Goal: Task Accomplishment & Management: Manage account settings

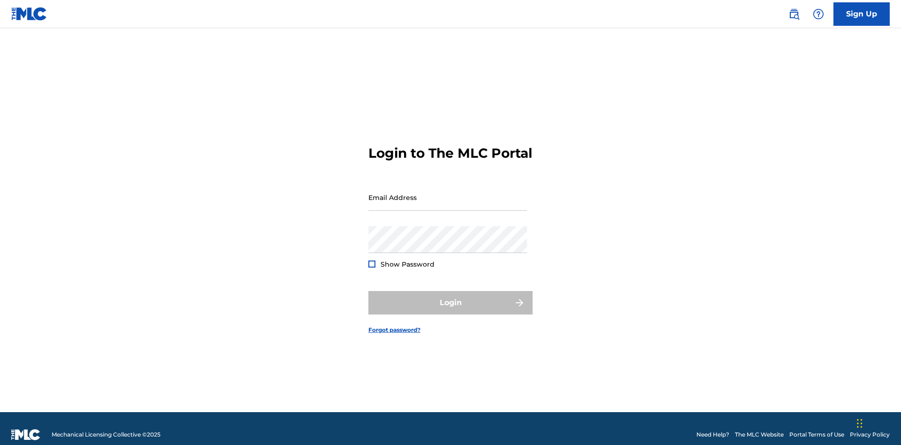
scroll to position [12, 0]
click at [448, 193] on input "Email Address" at bounding box center [447, 197] width 159 height 27
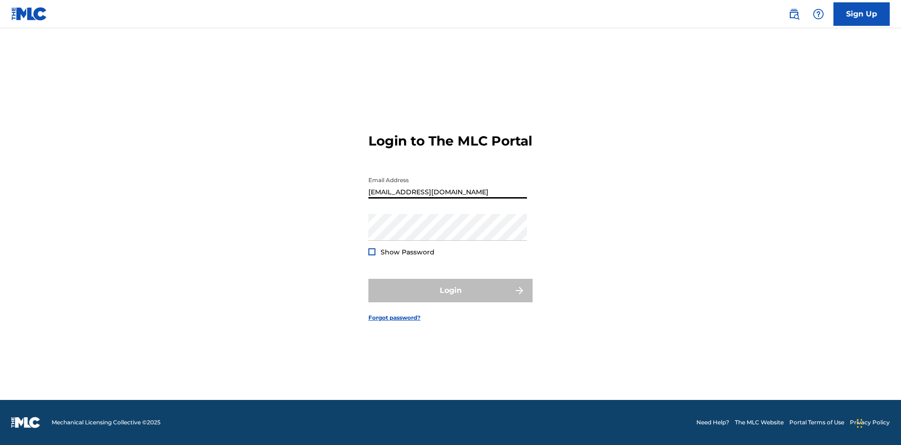
type input "Duke.McTesterson@gmail.com"
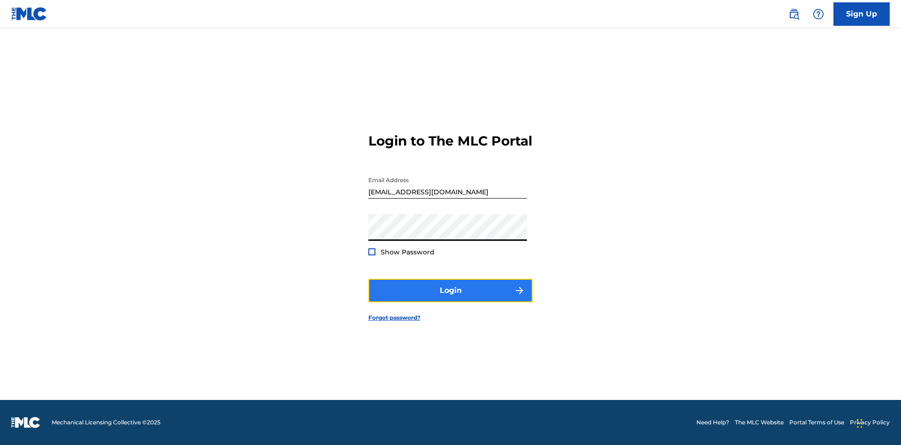
click at [450, 298] on button "Login" at bounding box center [450, 290] width 164 height 23
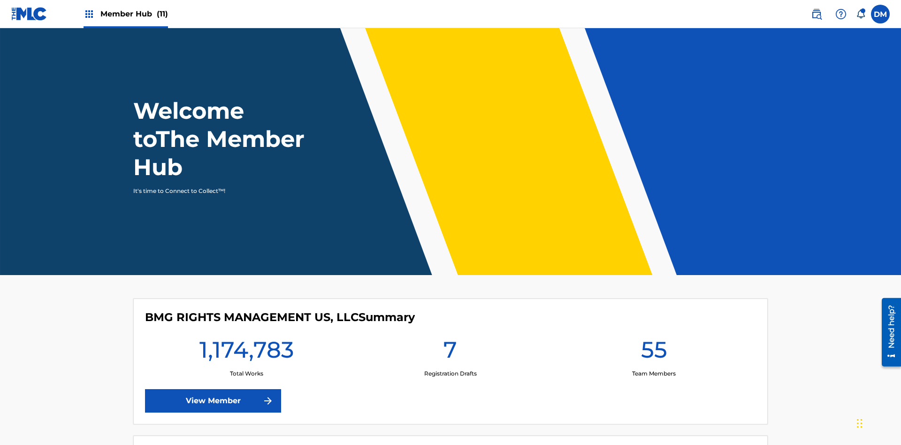
scroll to position [40, 0]
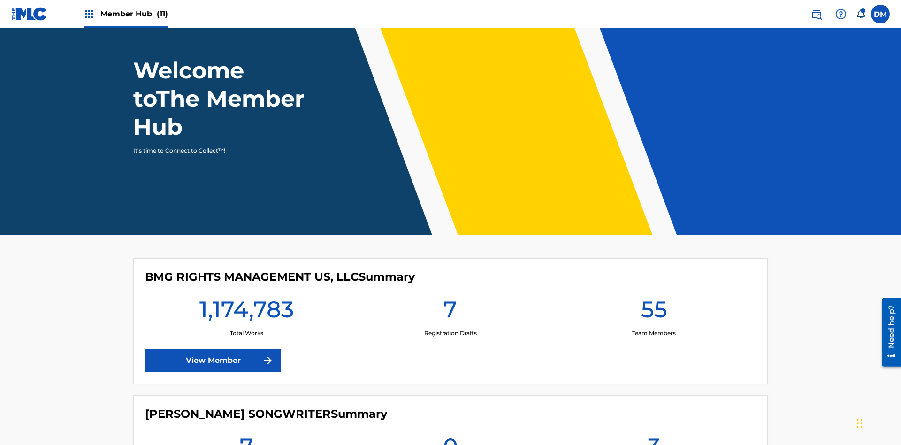
click at [125, 14] on span "Member Hub (11)" at bounding box center [134, 13] width 68 height 11
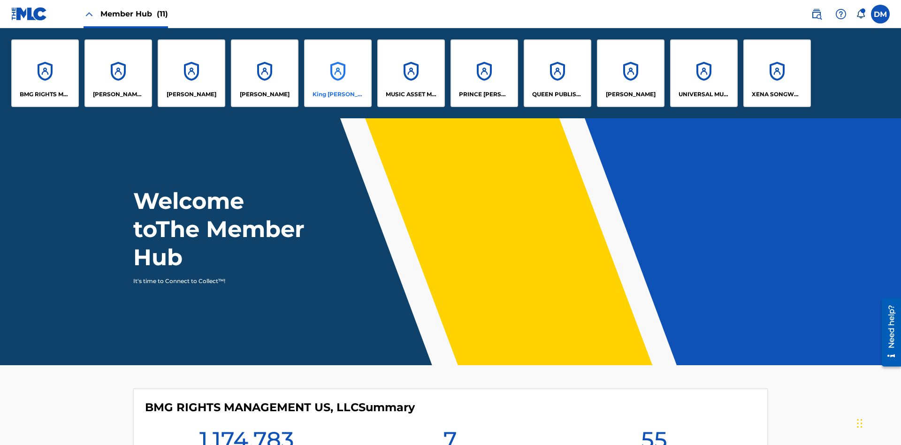
click at [337, 94] on p "King McTesterson" at bounding box center [337, 94] width 51 height 8
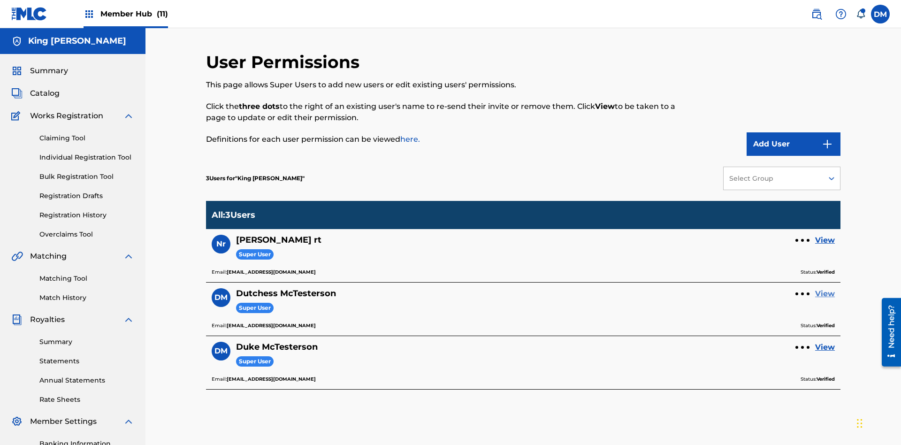
click at [825, 288] on link "View" at bounding box center [825, 293] width 20 height 11
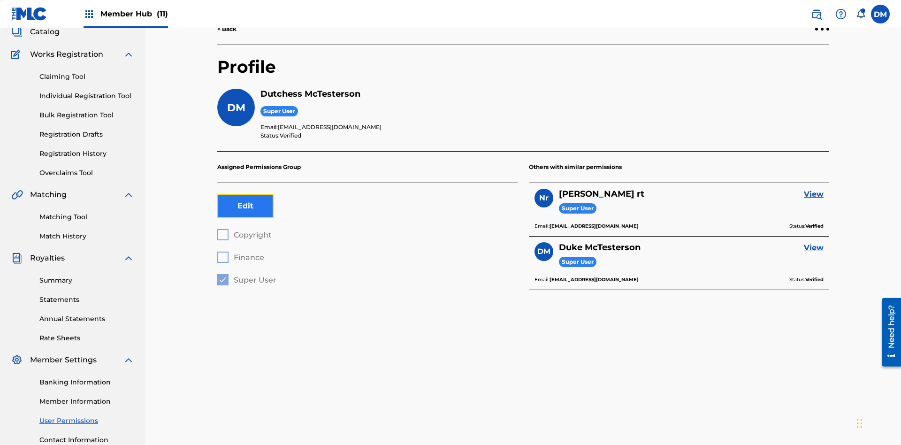
click at [245, 194] on button "Edit" at bounding box center [245, 205] width 56 height 23
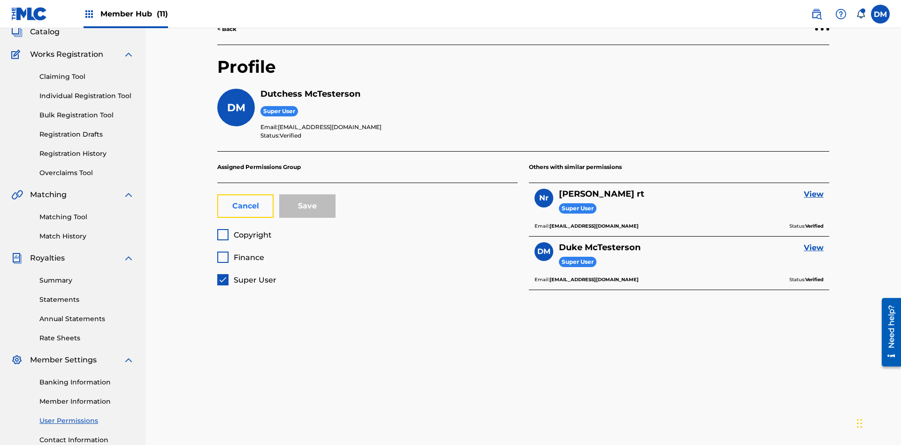
scroll to position [137, 0]
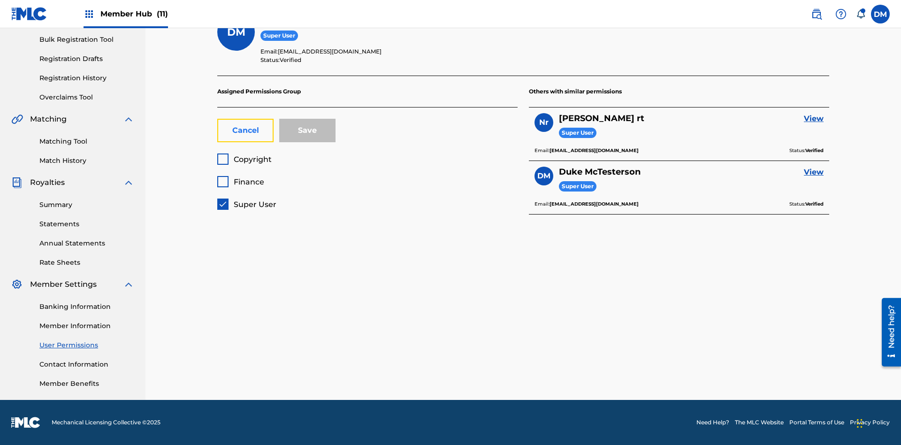
click at [245, 130] on button "Cancel" at bounding box center [245, 130] width 56 height 23
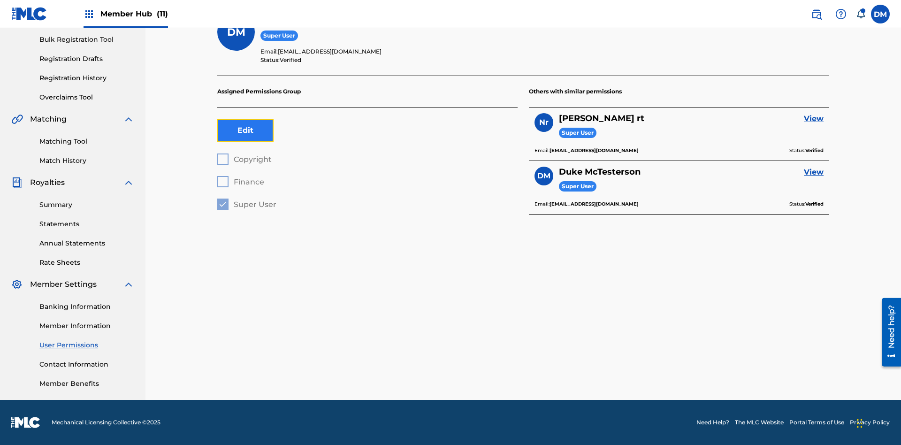
click at [245, 130] on button "Edit" at bounding box center [245, 130] width 56 height 23
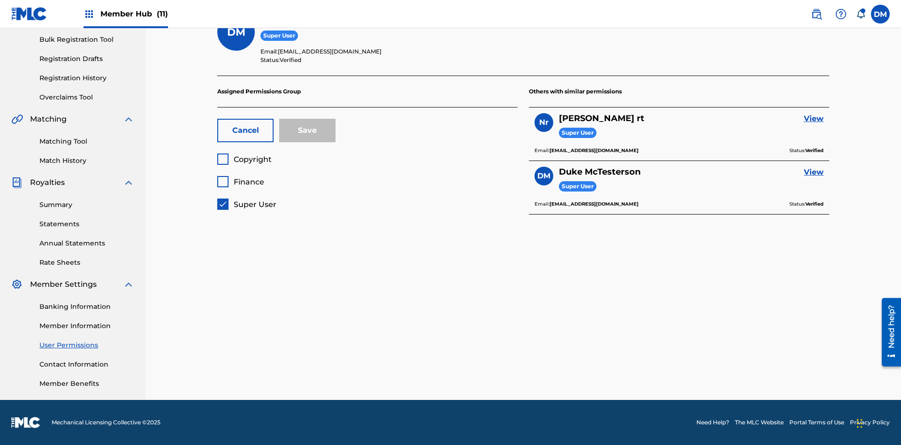
click at [244, 159] on span "Copyright" at bounding box center [253, 159] width 38 height 9
click at [240, 182] on span "Finance" at bounding box center [249, 181] width 30 height 9
click at [307, 130] on button "Save" at bounding box center [307, 130] width 56 height 23
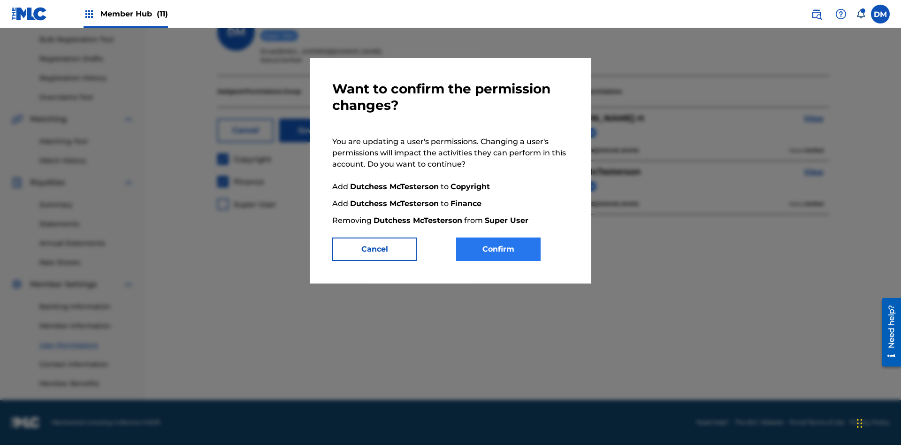
click at [498, 249] on button "Confirm" at bounding box center [498, 248] width 84 height 23
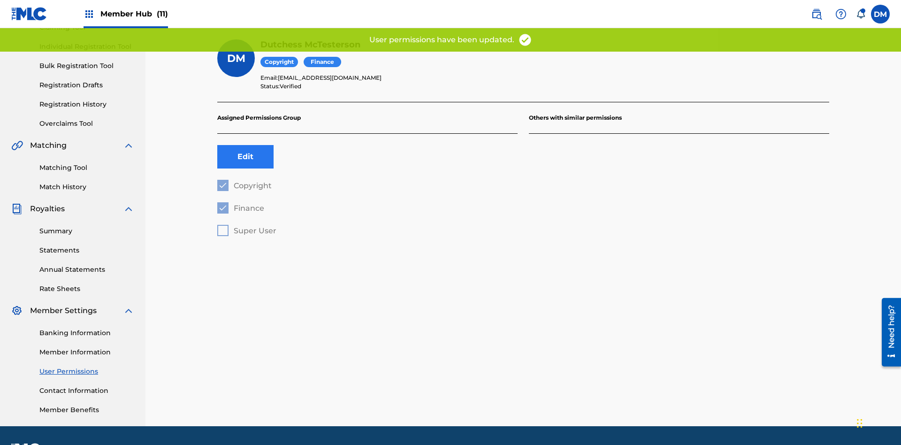
click at [245, 145] on button "Edit" at bounding box center [245, 156] width 56 height 23
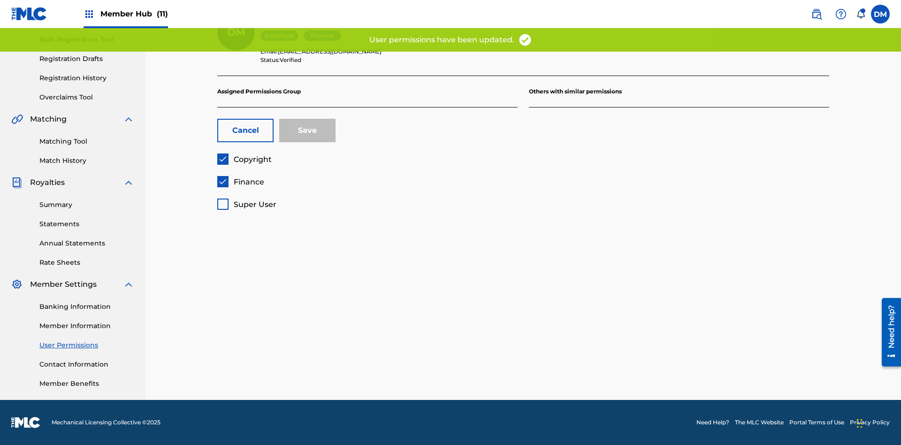
click at [240, 182] on span "Finance" at bounding box center [249, 181] width 30 height 9
click at [307, 130] on button "Save" at bounding box center [307, 130] width 56 height 23
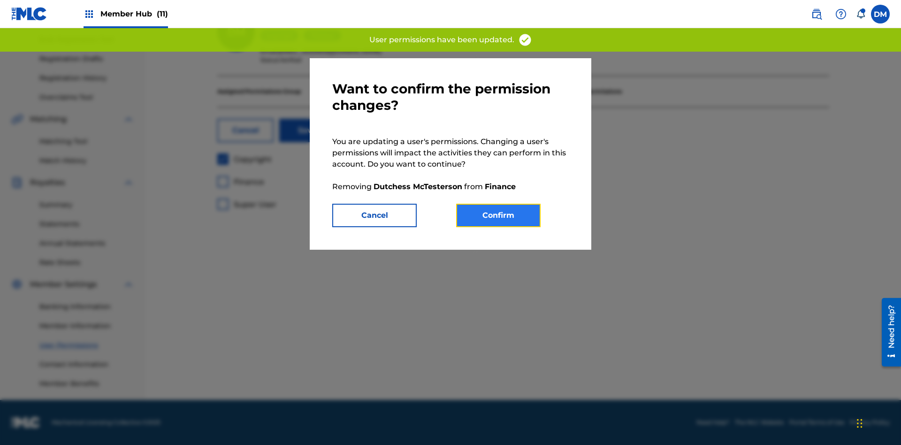
click at [498, 215] on button "Confirm" at bounding box center [498, 215] width 84 height 23
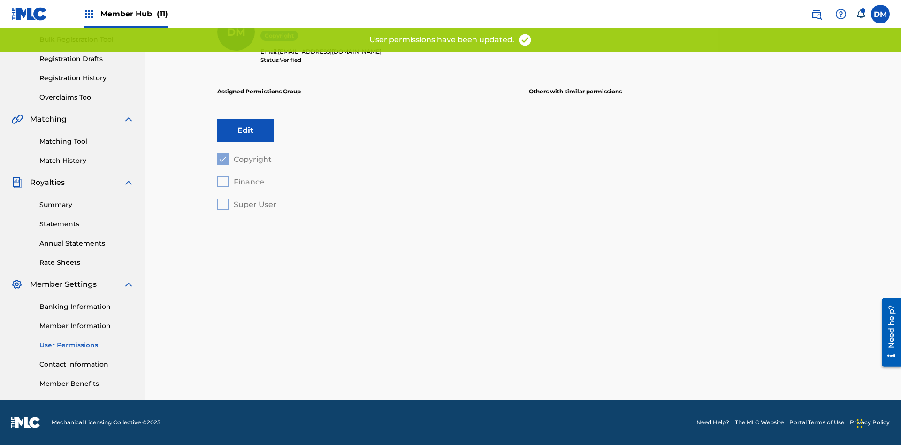
scroll to position [111, 0]
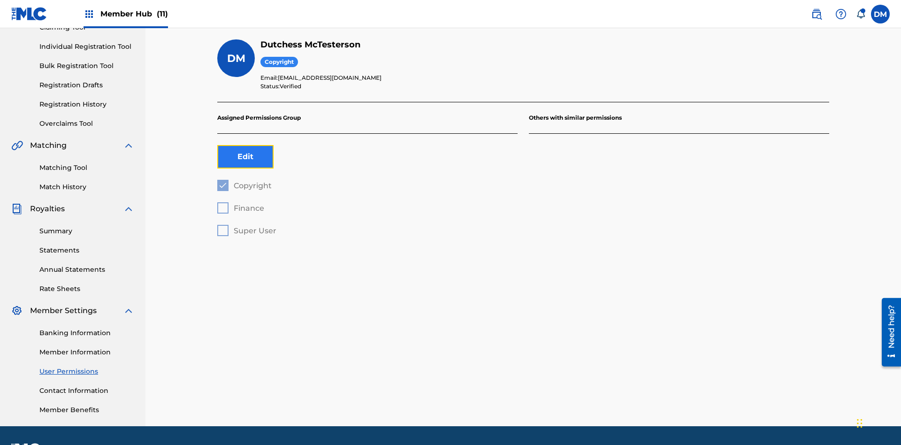
click at [245, 145] on button "Edit" at bounding box center [245, 156] width 56 height 23
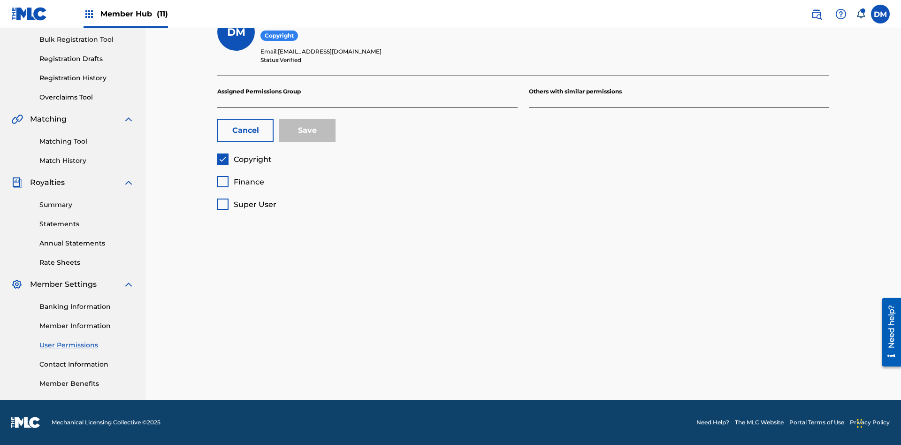
click at [244, 159] on span "Copyright" at bounding box center [253, 159] width 38 height 9
click at [240, 182] on span "Finance" at bounding box center [249, 181] width 30 height 9
click at [307, 130] on button "Save" at bounding box center [307, 130] width 56 height 23
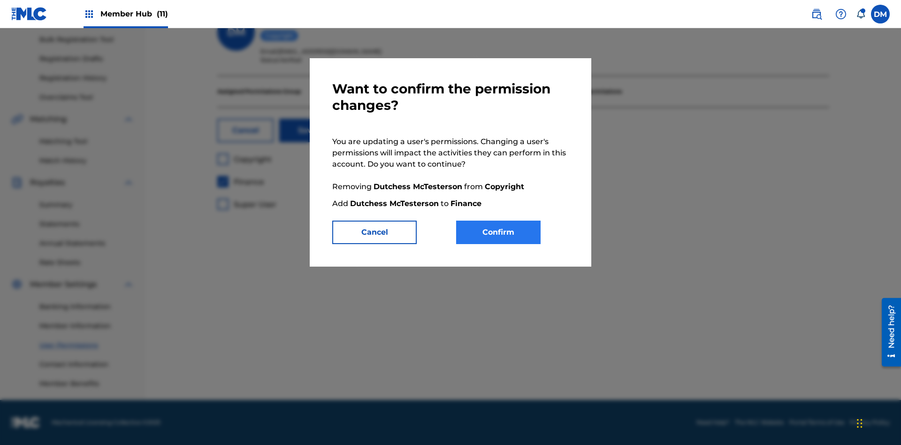
click at [498, 232] on button "Confirm" at bounding box center [498, 231] width 84 height 23
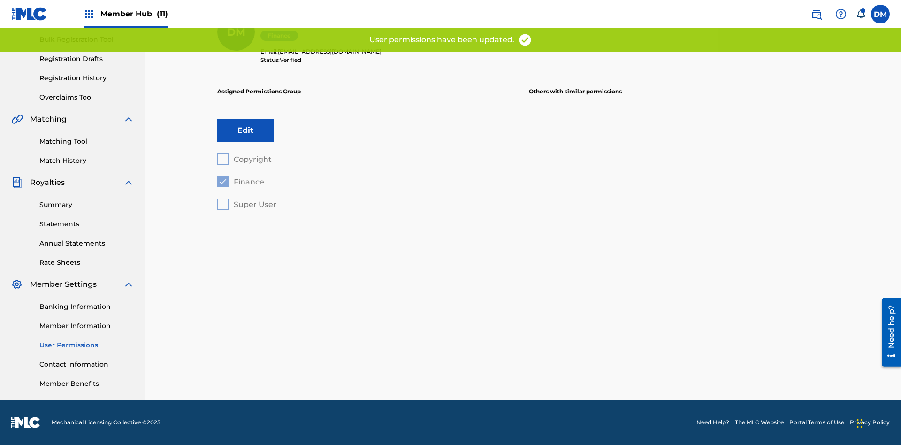
scroll to position [111, 0]
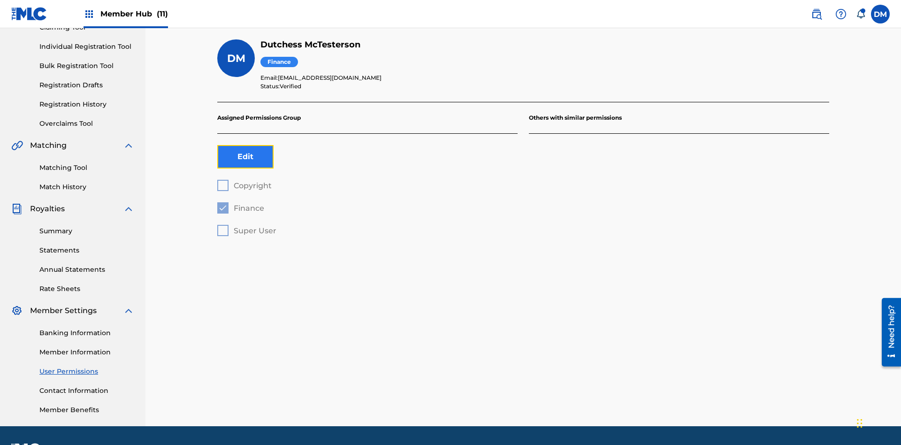
click at [245, 145] on button "Edit" at bounding box center [245, 156] width 56 height 23
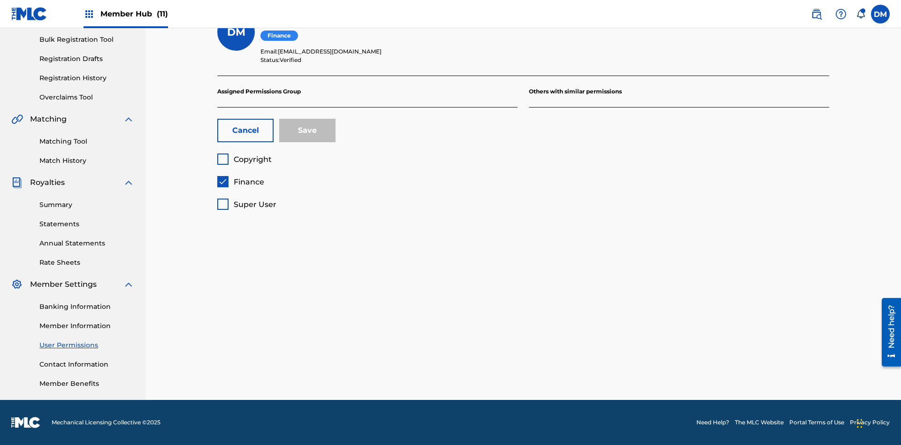
click at [240, 182] on span "Finance" at bounding box center [249, 181] width 30 height 9
click at [246, 204] on span "Super User" at bounding box center [255, 204] width 43 height 9
click at [307, 130] on button "Save" at bounding box center [307, 130] width 56 height 23
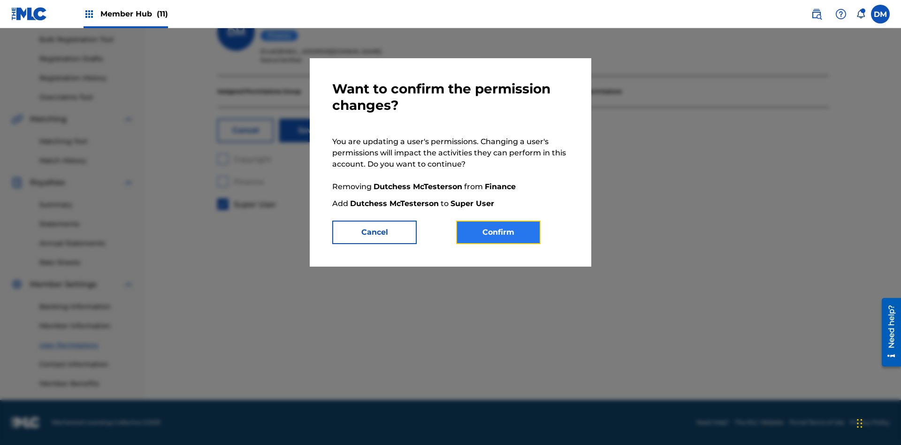
click at [498, 232] on button "Confirm" at bounding box center [498, 231] width 84 height 23
